Goal: Book appointment/travel/reservation

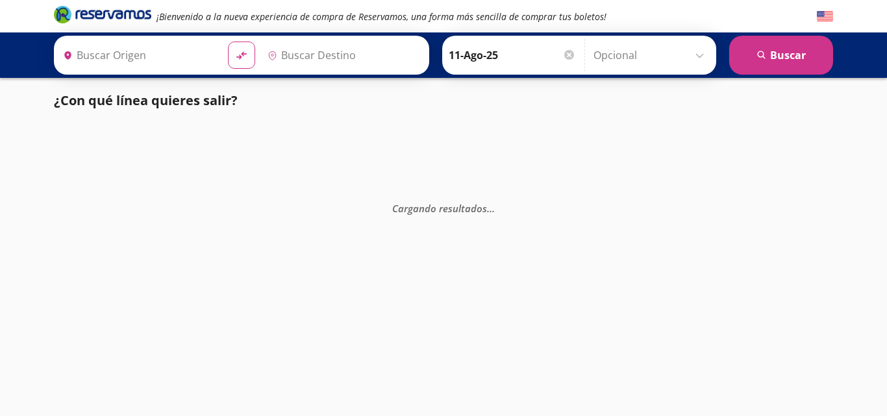
type input "[GEOGRAPHIC_DATA], [GEOGRAPHIC_DATA]"
type input "Huatulco, [GEOGRAPHIC_DATA]"
click at [642, 73] on div "[PERSON_NAME] [DATE] Elige tu fecha de [PERSON_NAME][DATE] Lun Mar Mié Jue Vie …" at bounding box center [579, 55] width 274 height 39
click at [631, 69] on input "Opcional" at bounding box center [652, 55] width 116 height 32
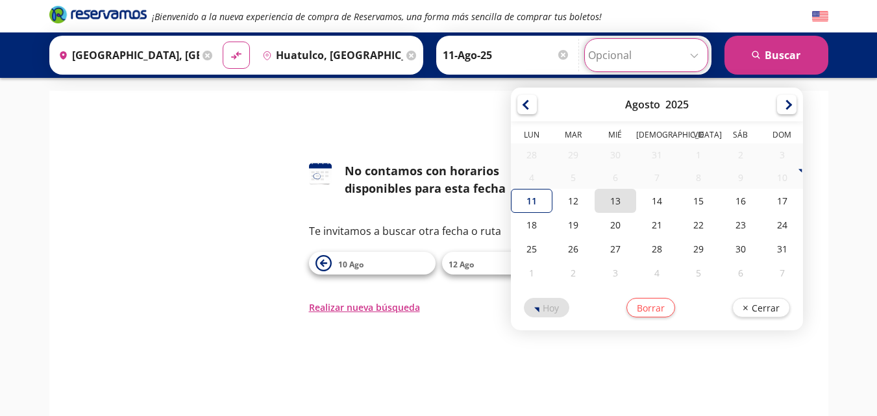
click at [611, 200] on div "13" at bounding box center [616, 201] width 42 height 24
type input "13-Ago-25"
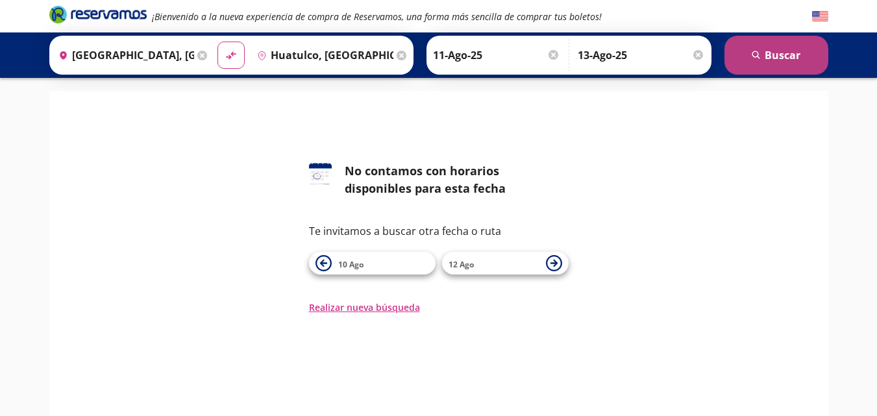
click at [768, 54] on button "search [GEOGRAPHIC_DATA]" at bounding box center [777, 55] width 104 height 39
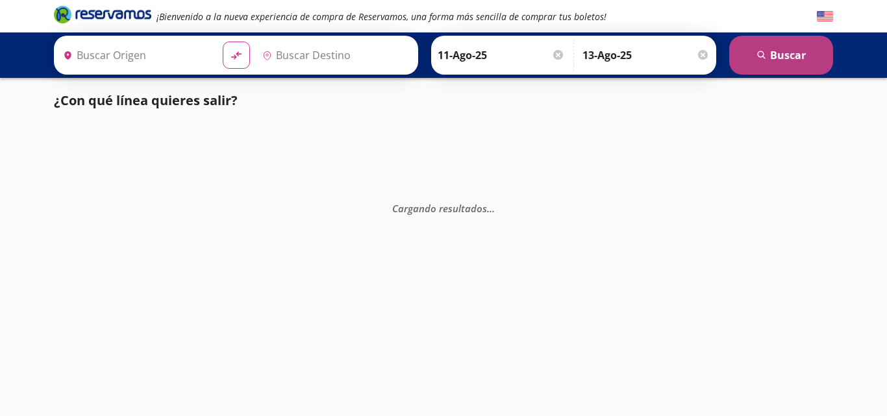
type input "Huatulco, [GEOGRAPHIC_DATA]"
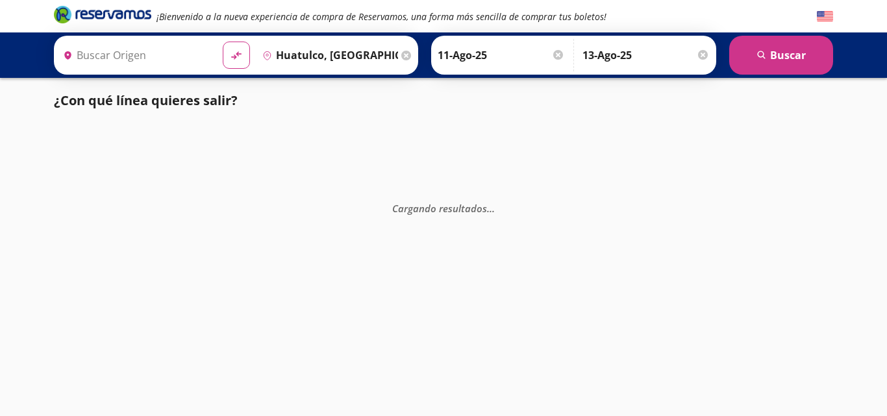
type input "[GEOGRAPHIC_DATA], [GEOGRAPHIC_DATA]"
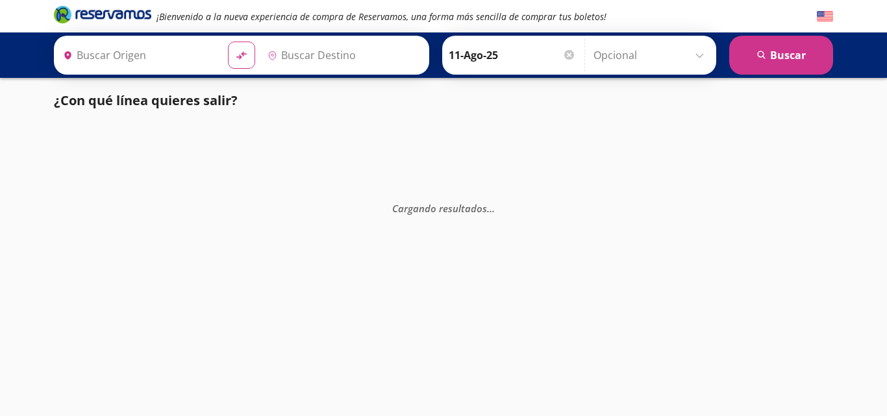
type input "Huatulco, [GEOGRAPHIC_DATA]"
type input "[GEOGRAPHIC_DATA], [GEOGRAPHIC_DATA]"
